Goal: Information Seeking & Learning: Learn about a topic

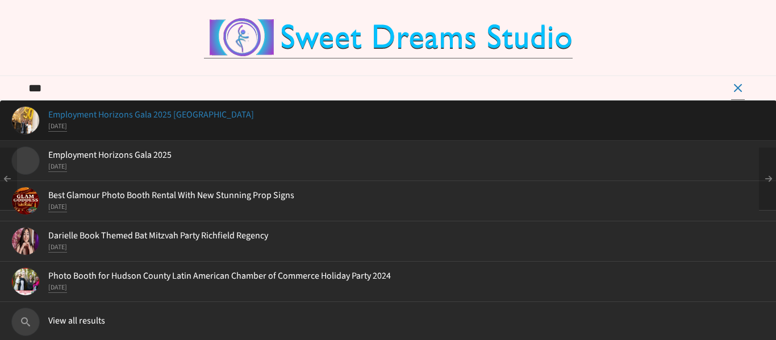
click at [183, 119] on span "Employment Horizons Gala 2025 Brooklake Country Club" at bounding box center [388, 115] width 754 height 10
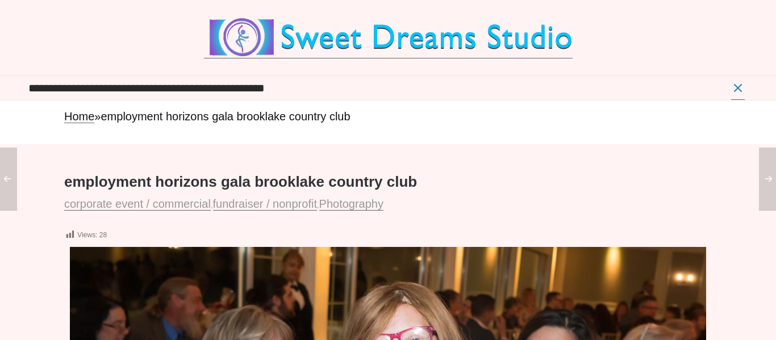
type input "**********"
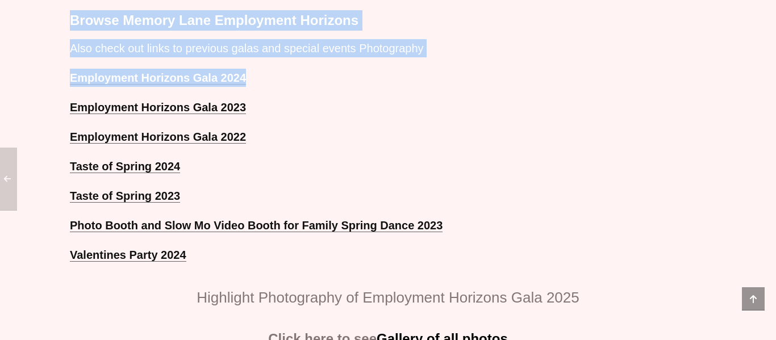
scroll to position [824, 0]
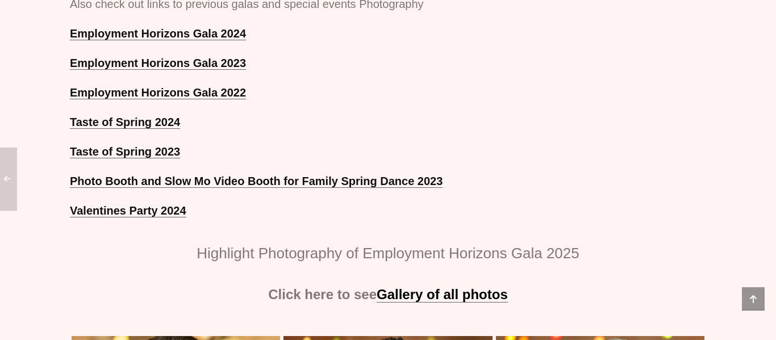
scroll to position [905, 0]
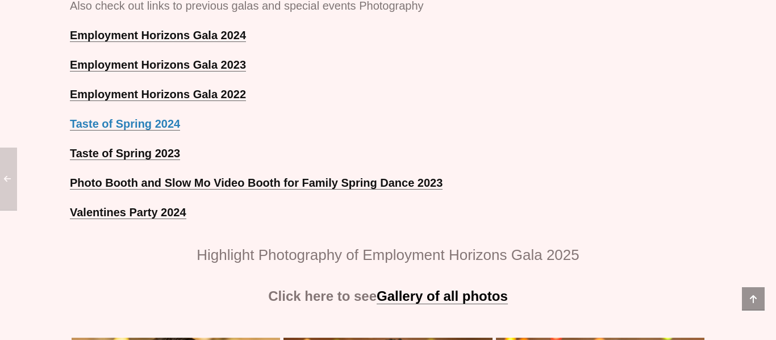
click at [148, 118] on strong "Taste of Spring 2024" at bounding box center [125, 124] width 110 height 12
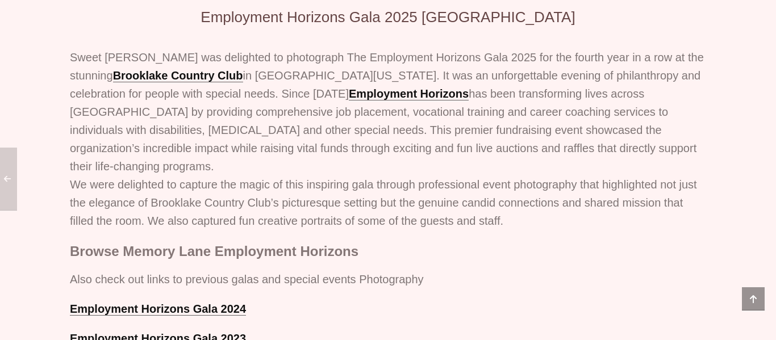
scroll to position [701, 0]
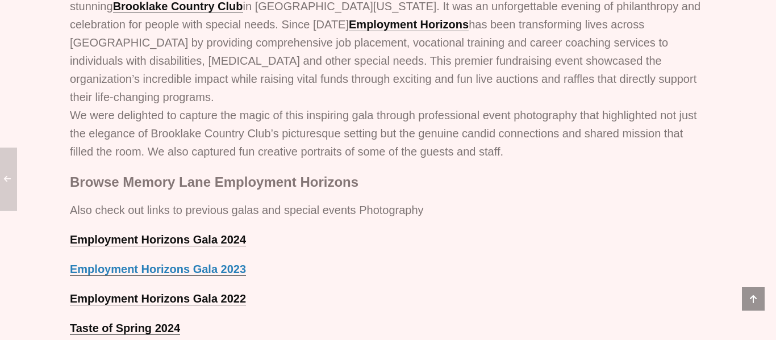
click at [213, 263] on link "Employment Horizons Gala 2023" at bounding box center [158, 269] width 176 height 13
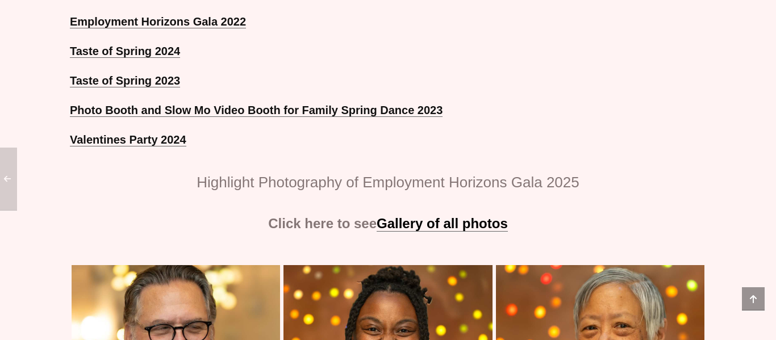
scroll to position [996, 0]
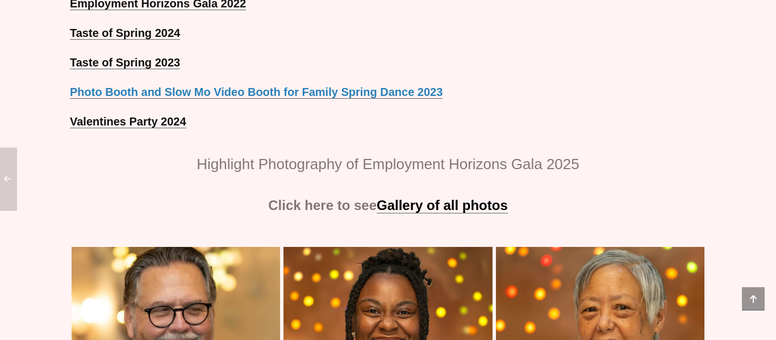
click at [294, 86] on strong "Photo Booth and Slow Mo Video Booth for Family Spring Dance 2023" at bounding box center [256, 92] width 373 height 12
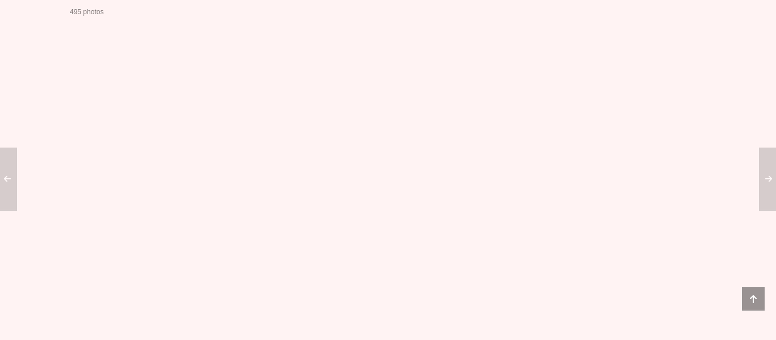
scroll to position [53377, 0]
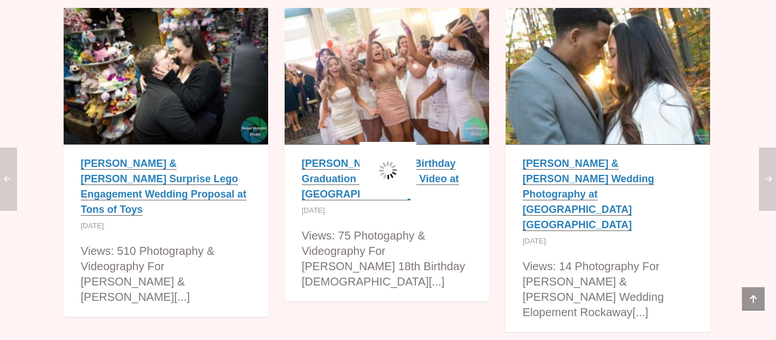
scroll to position [432, 0]
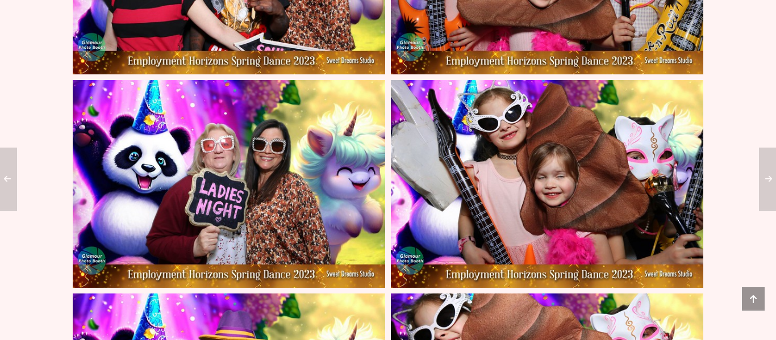
scroll to position [6455, 0]
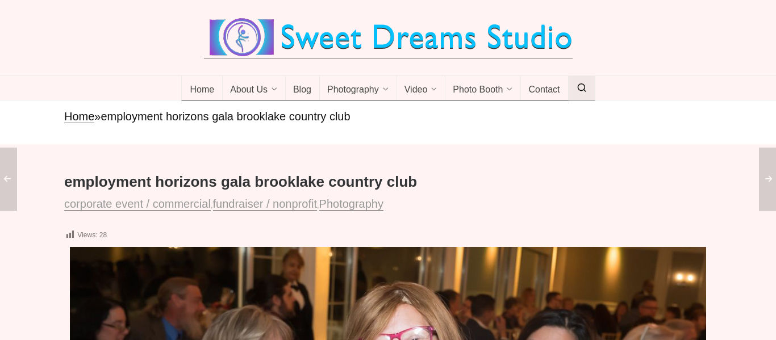
click at [590, 89] on link at bounding box center [581, 88] width 27 height 24
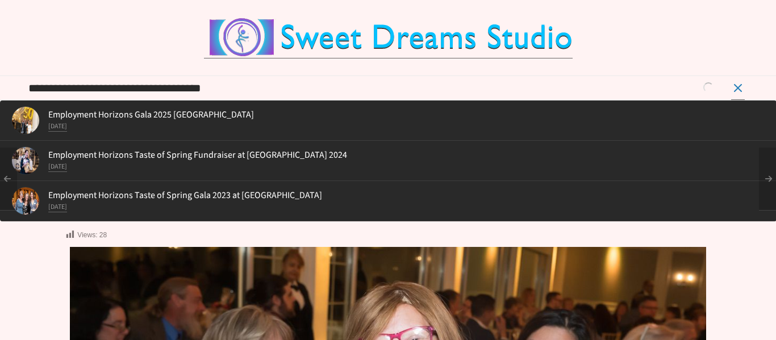
type input "**********"
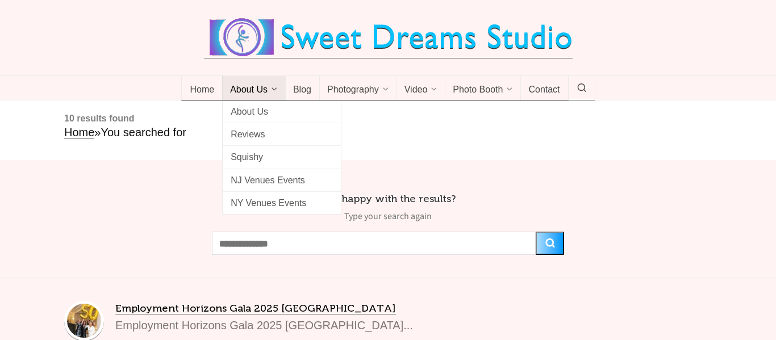
click at [222, 83] on link "About Us" at bounding box center [254, 88] width 64 height 25
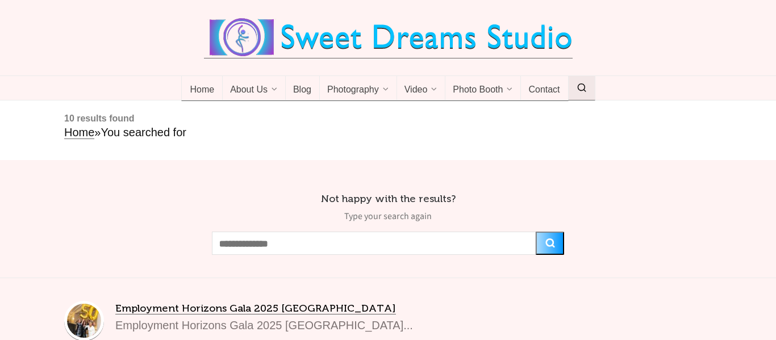
click at [584, 88] on icon at bounding box center [582, 88] width 10 height 0
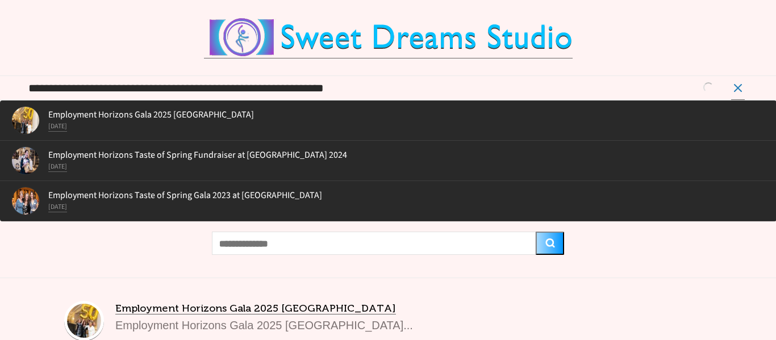
type input "**********"
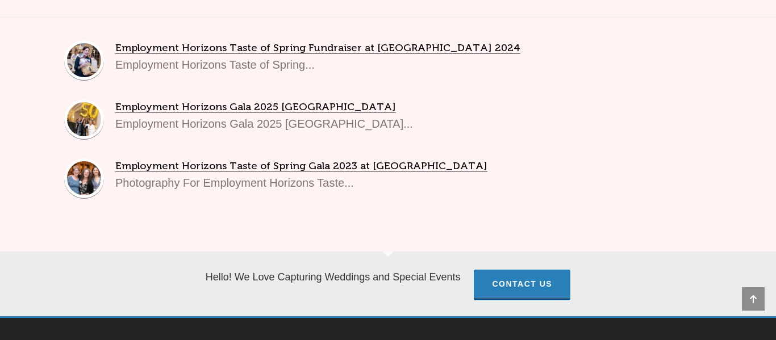
scroll to position [258, 0]
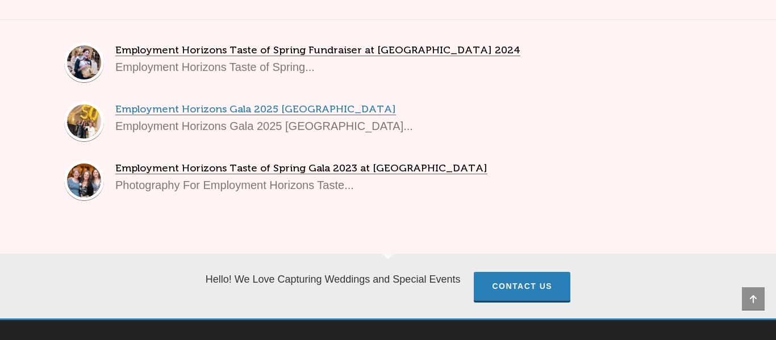
click at [151, 113] on link "Employment Horizons Gala 2025 [GEOGRAPHIC_DATA]" at bounding box center [255, 109] width 281 height 12
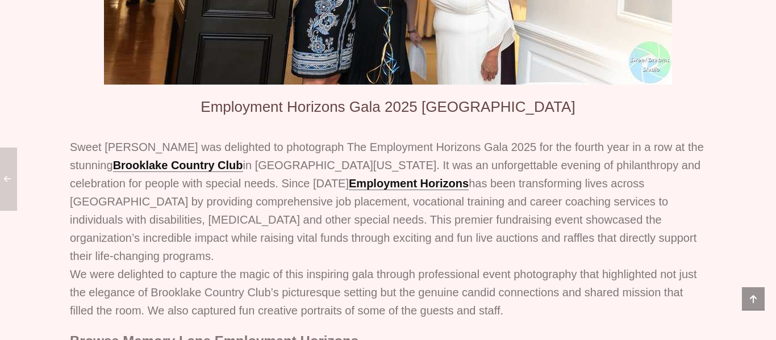
scroll to position [636, 0]
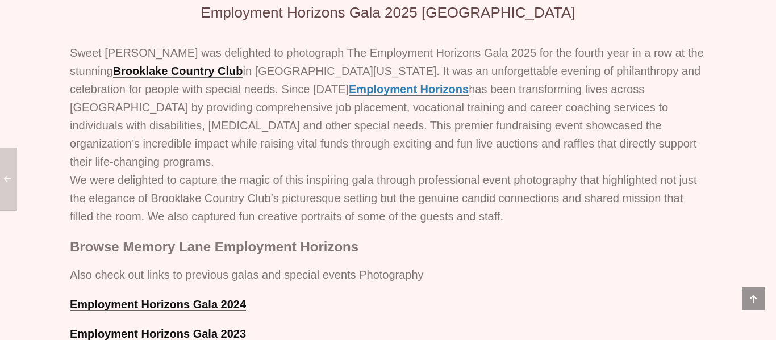
click at [349, 88] on link "Employment Horizons" at bounding box center [409, 89] width 120 height 13
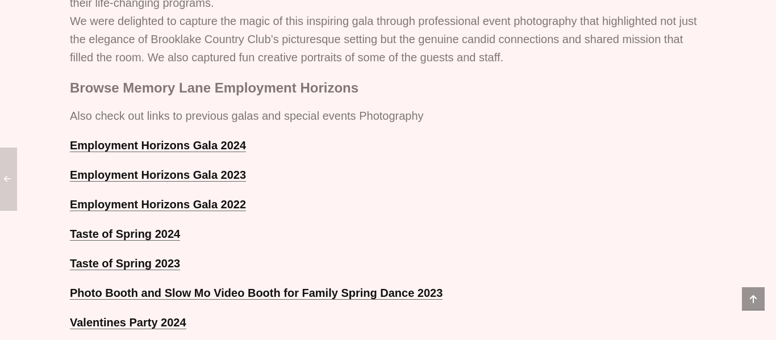
scroll to position [818, 0]
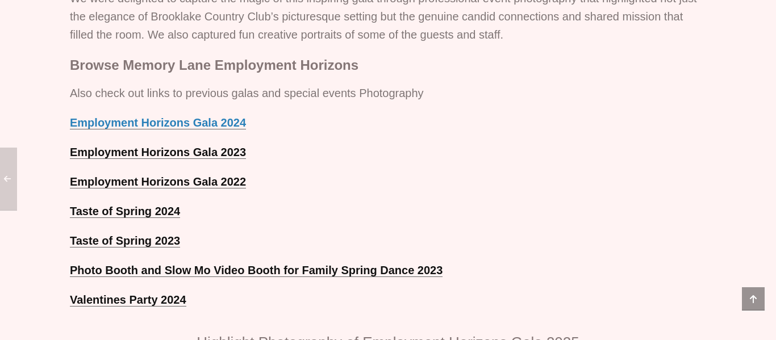
click at [226, 116] on link "Employment Horizons Gala 2024" at bounding box center [158, 122] width 176 height 13
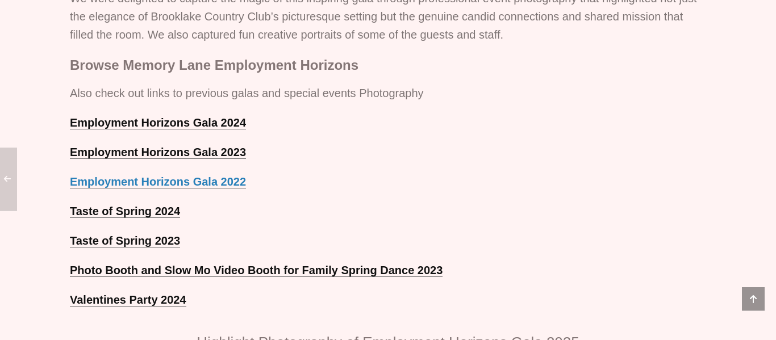
click at [201, 176] on link "Employment Horizons Gala 2022" at bounding box center [158, 182] width 176 height 13
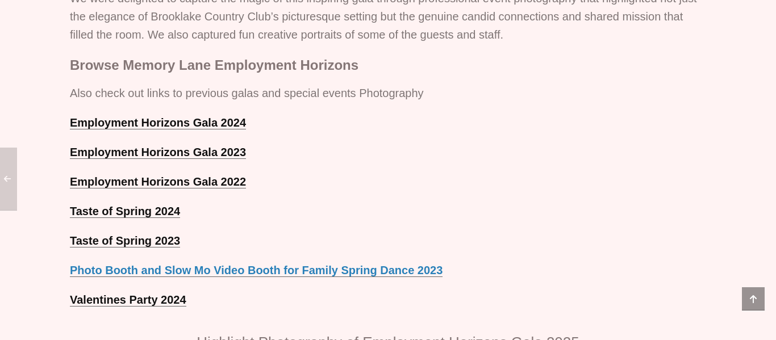
click at [122, 264] on strong "Photo Booth and Slow Mo Video Booth for Family Spring Dance 2023" at bounding box center [256, 270] width 373 height 12
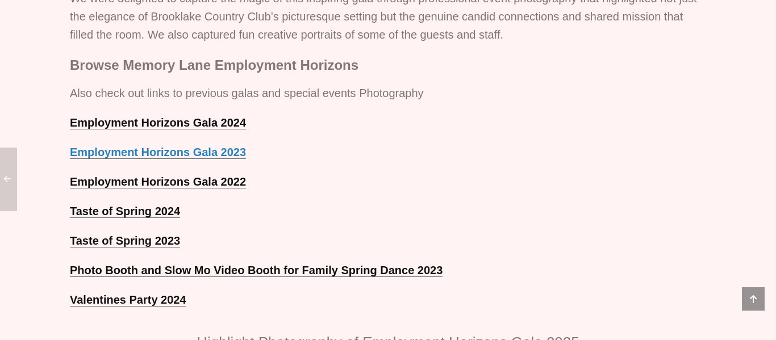
click at [213, 146] on link "Employment Horizons Gala 2023" at bounding box center [158, 152] width 176 height 13
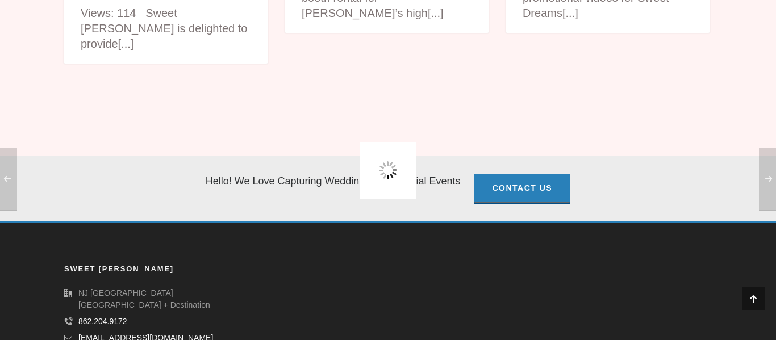
scroll to position [738, 0]
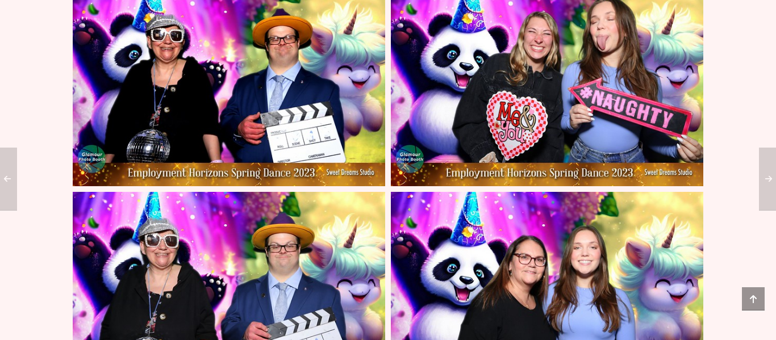
scroll to position [4749, 0]
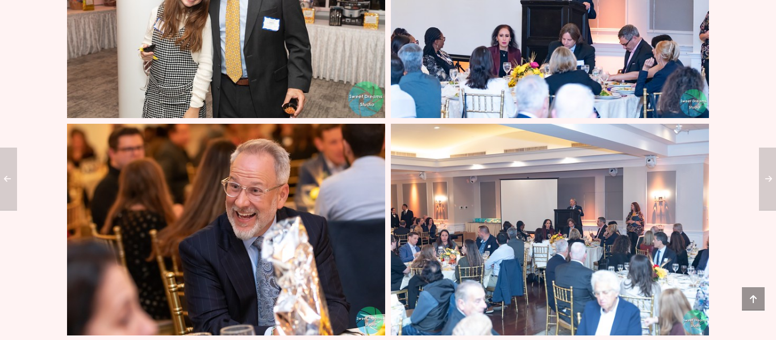
scroll to position [2636, 0]
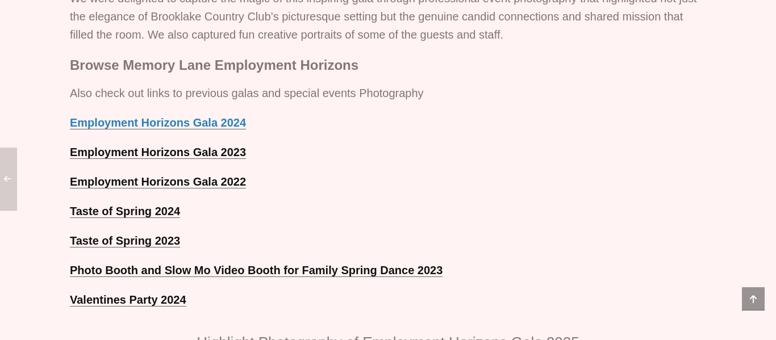
click at [154, 116] on link "Employment Horizons Gala 2024" at bounding box center [158, 122] width 176 height 13
